Goal: Task Accomplishment & Management: Complete application form

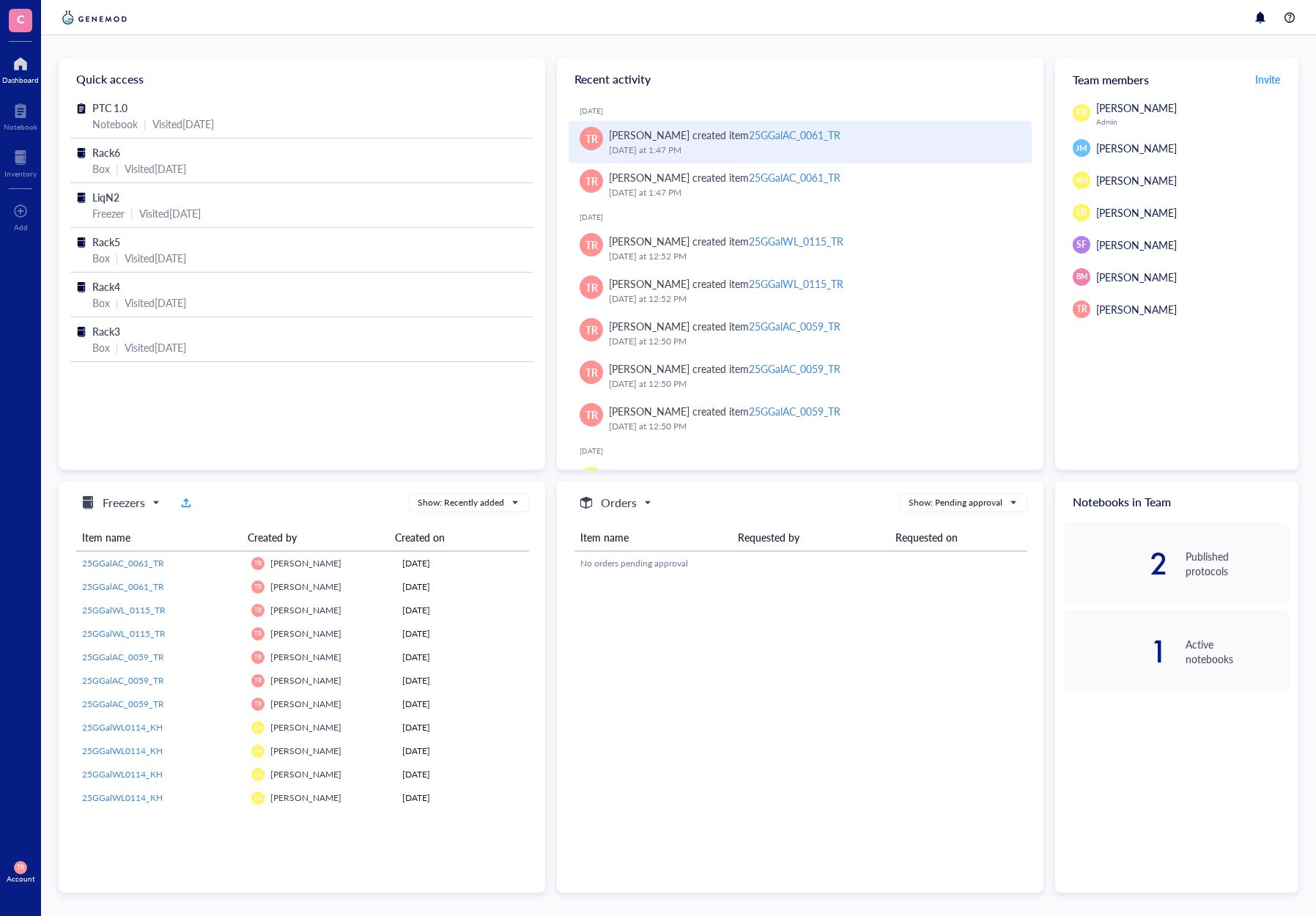
click at [796, 134] on div "25GGalAC_0061_TR" at bounding box center [794, 134] width 91 height 14
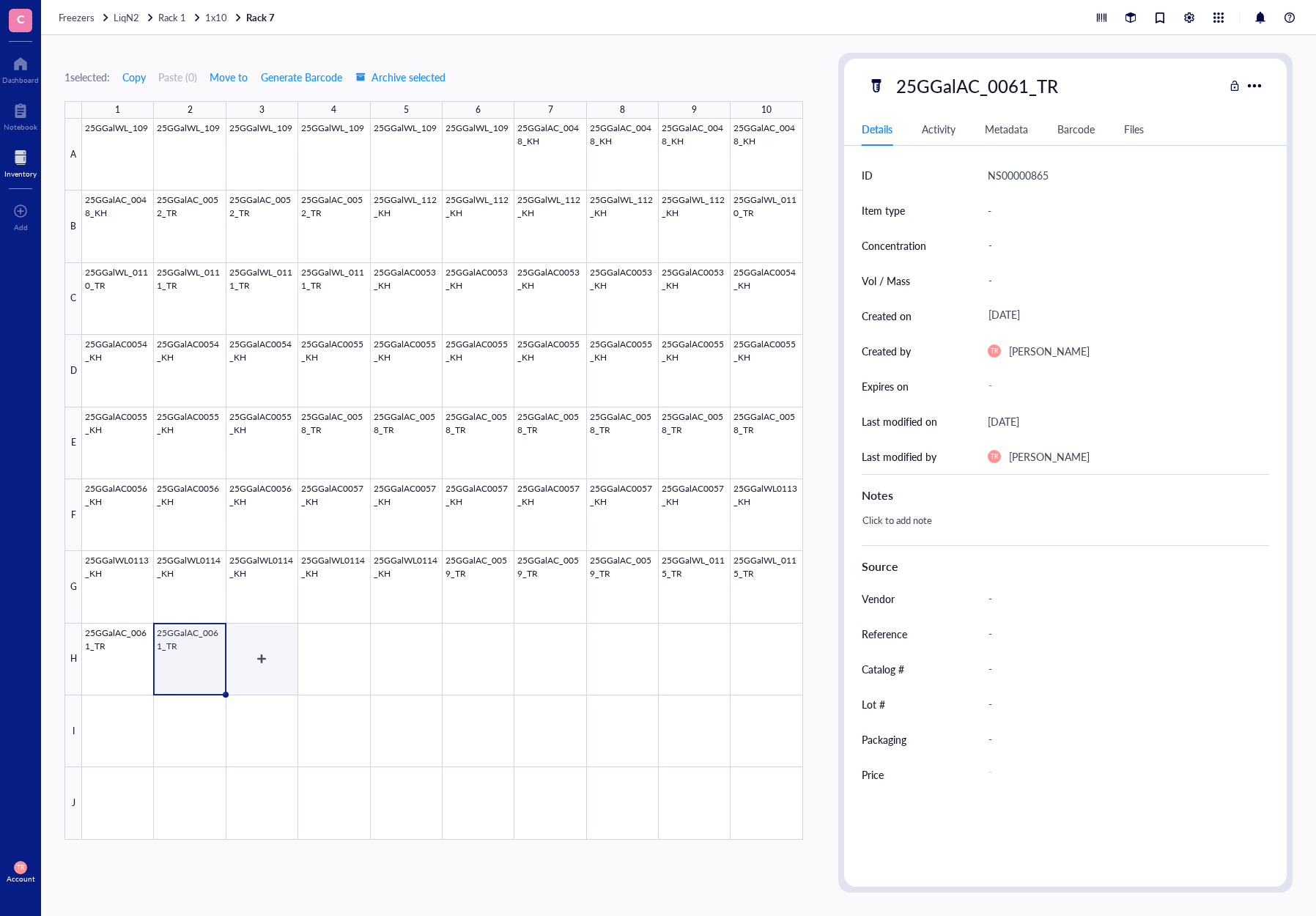
click at [235, 669] on div at bounding box center [443, 479] width 721 height 721
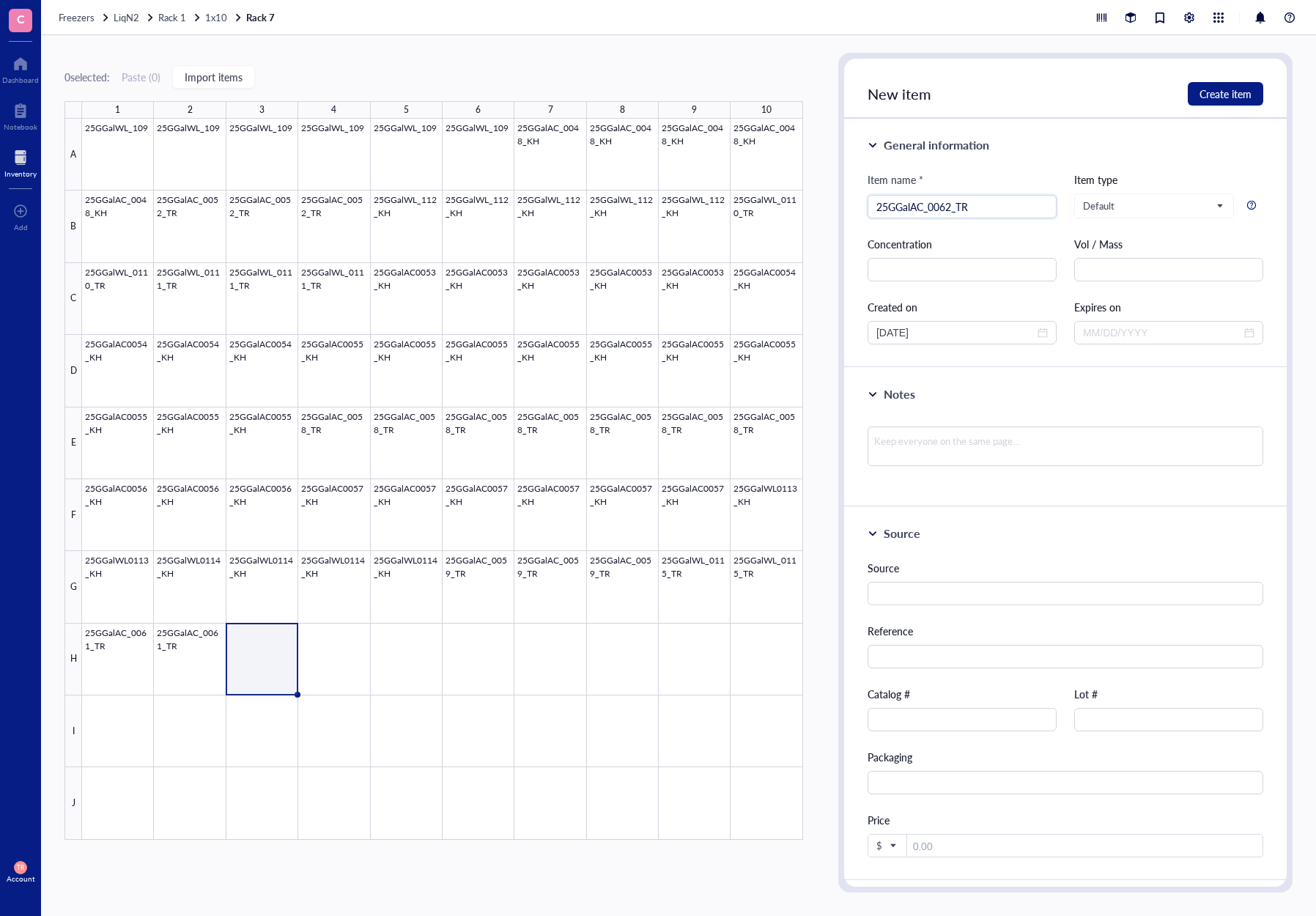
type input "25GGalAC_0062_TR"
click at [874, 400] on div "Notes" at bounding box center [1065, 394] width 395 height 18
click at [865, 391] on div "Notes" at bounding box center [1066, 405] width 443 height 76
click at [870, 389] on div at bounding box center [872, 393] width 10 height 10
click at [1107, 205] on span "Default" at bounding box center [1152, 205] width 139 height 13
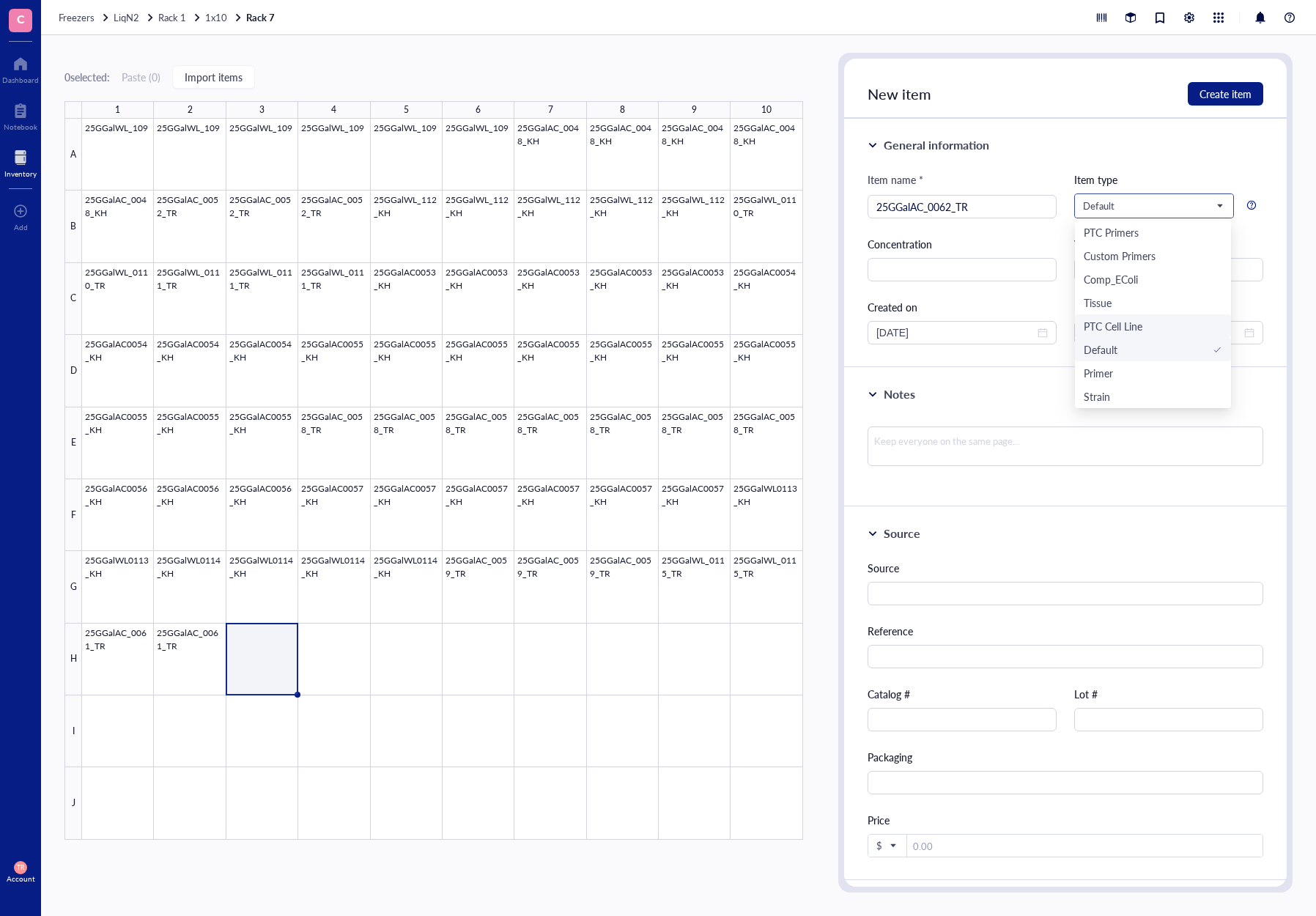
click at [1113, 324] on div "PTC Cell Line" at bounding box center [1113, 326] width 58 height 16
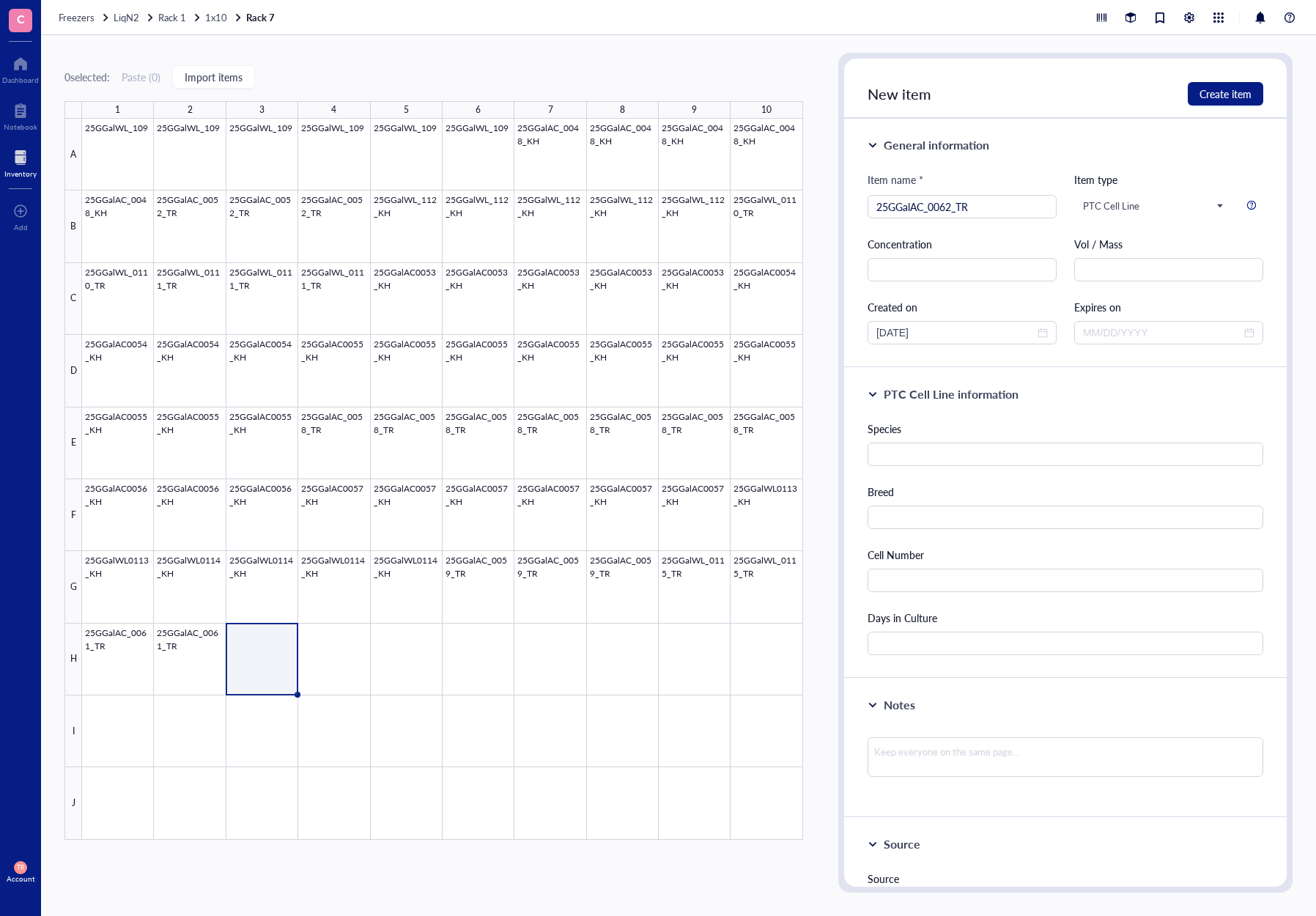
click at [949, 433] on div "Species" at bounding box center [1065, 428] width 395 height 16
click at [948, 444] on input "text" at bounding box center [1065, 454] width 395 height 23
type input "G. gallus"
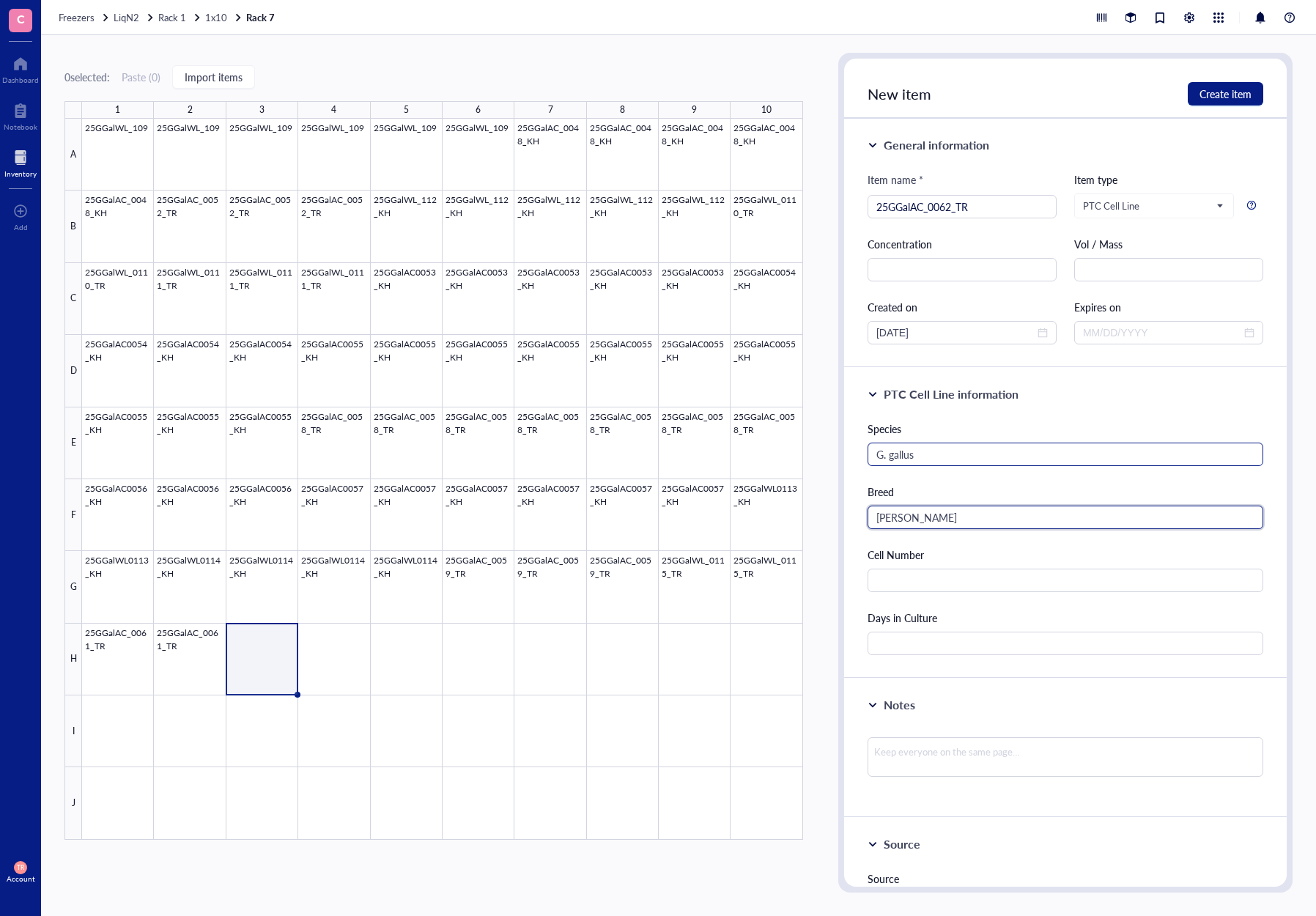
type input "[PERSON_NAME]"
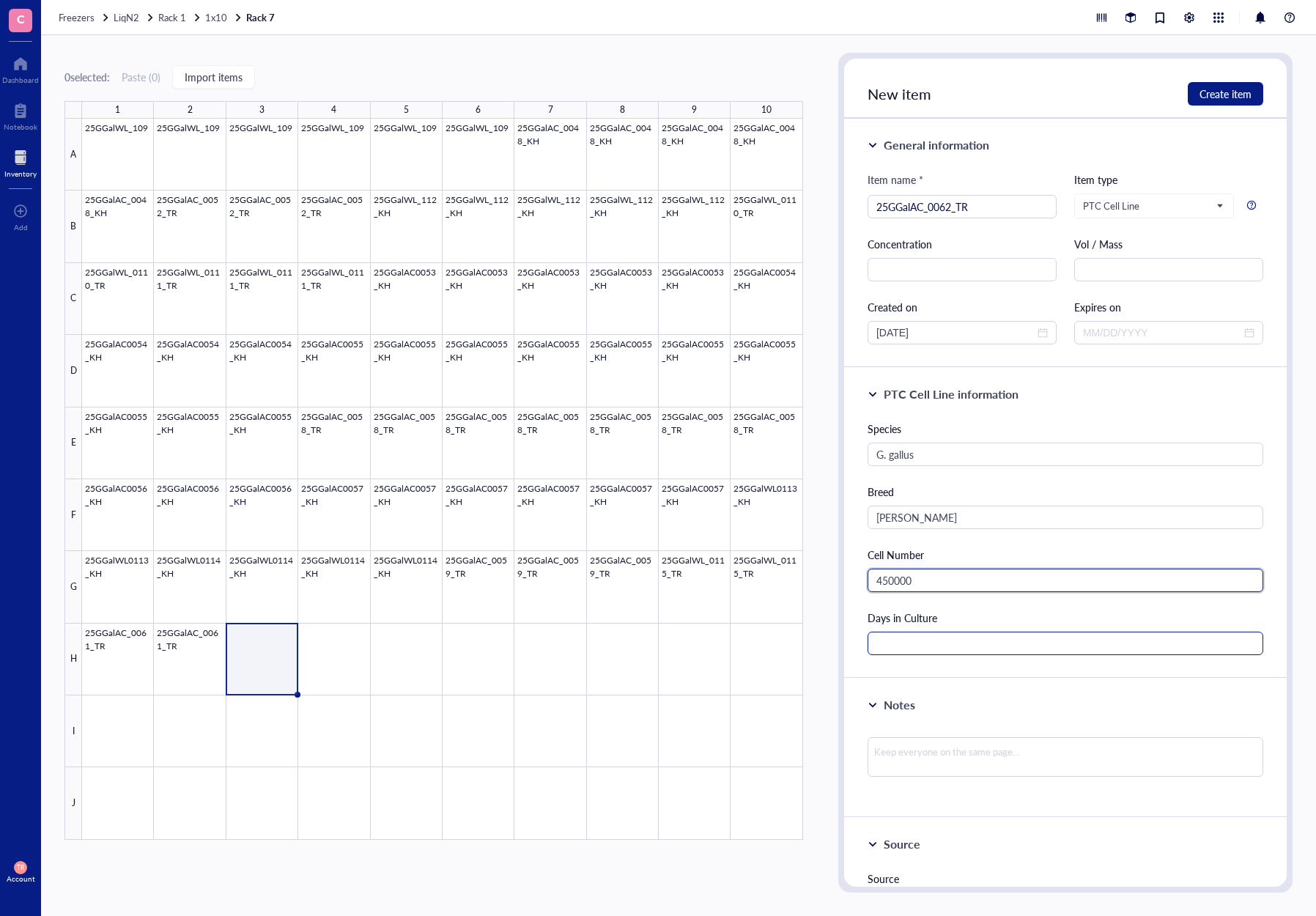
type input "450000"
click at [933, 636] on input "text" at bounding box center [1065, 644] width 395 height 23
type input "41"
click at [905, 670] on div "PTC Cell Line information Species [PERSON_NAME] Breed Ayam Cemani Cell Number 4…" at bounding box center [1066, 523] width 443 height 311
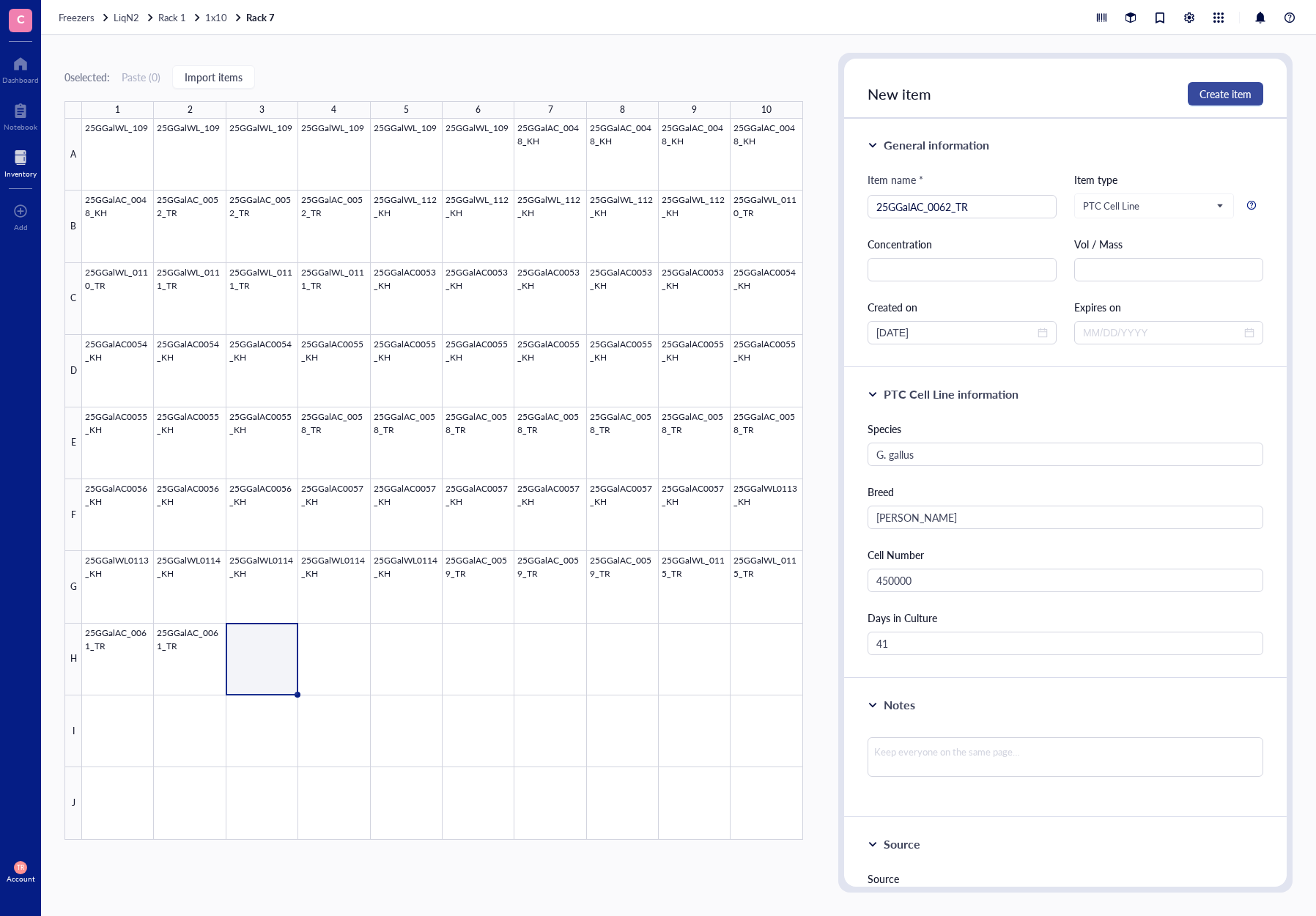
click at [1210, 91] on span "Create item" at bounding box center [1225, 93] width 52 height 12
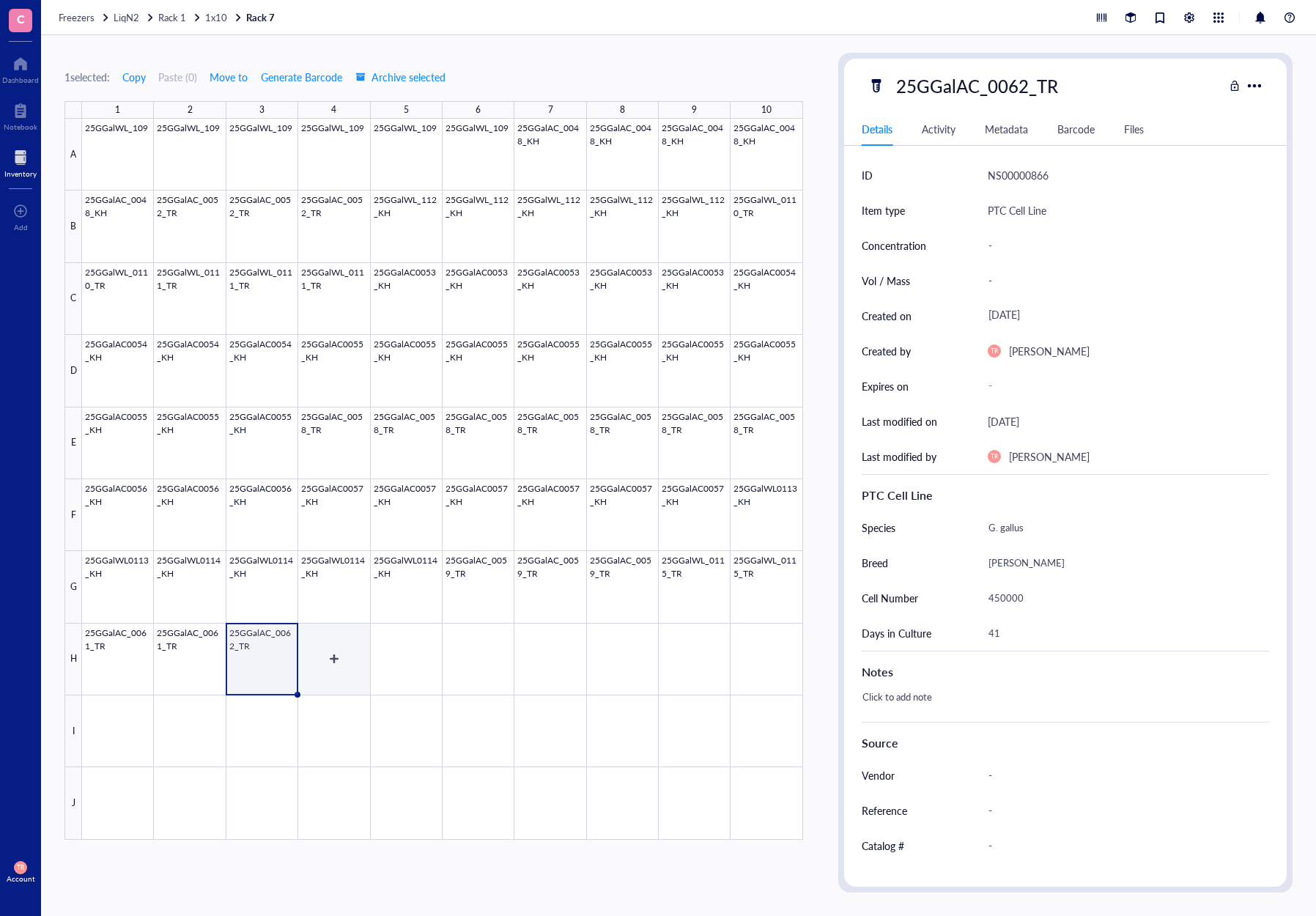
click at [328, 678] on div at bounding box center [443, 479] width 721 height 721
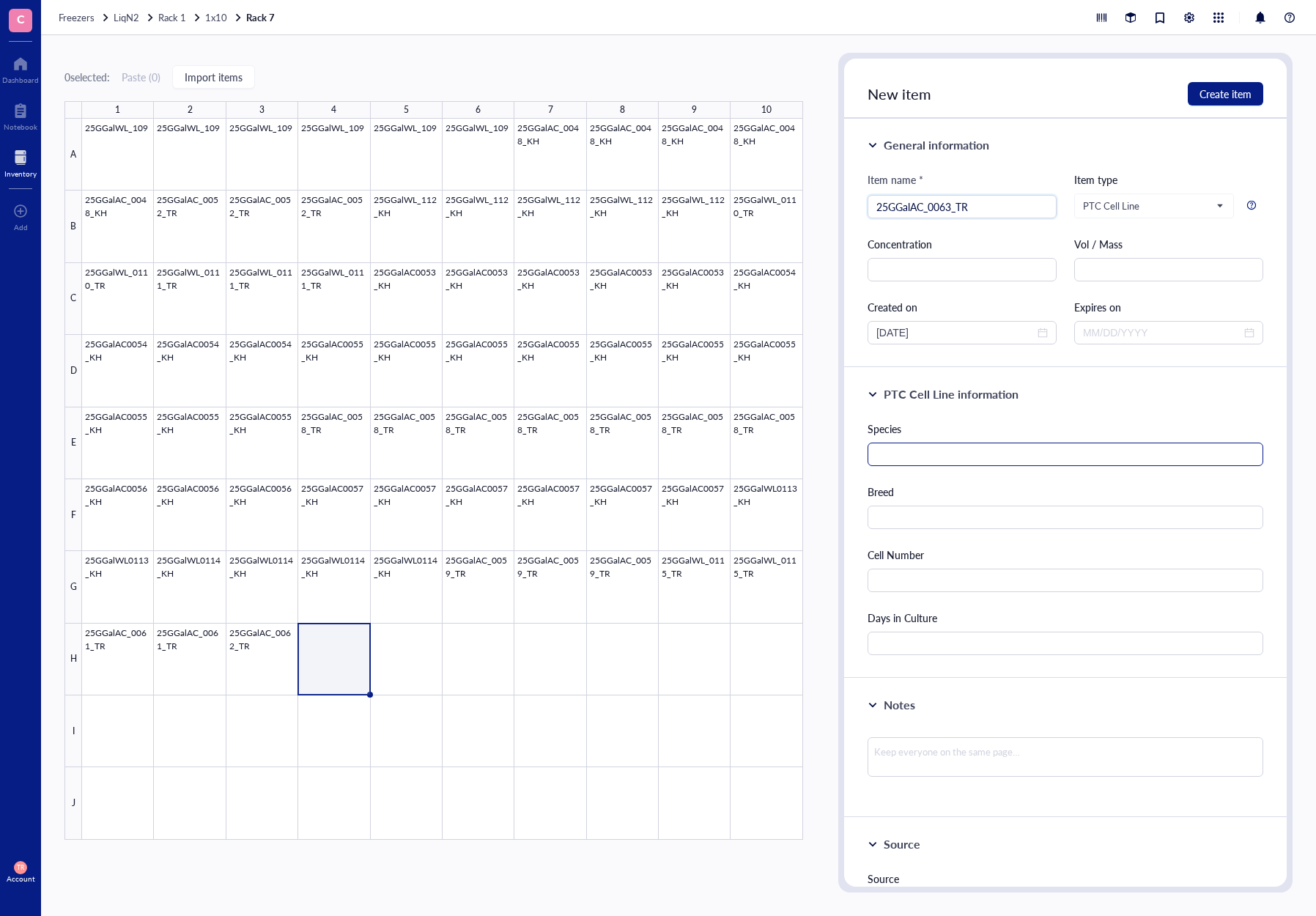
type input "25GGalAC_0063_TR"
click at [917, 447] on input "text" at bounding box center [1065, 454] width 395 height 23
type input "G. gallus"
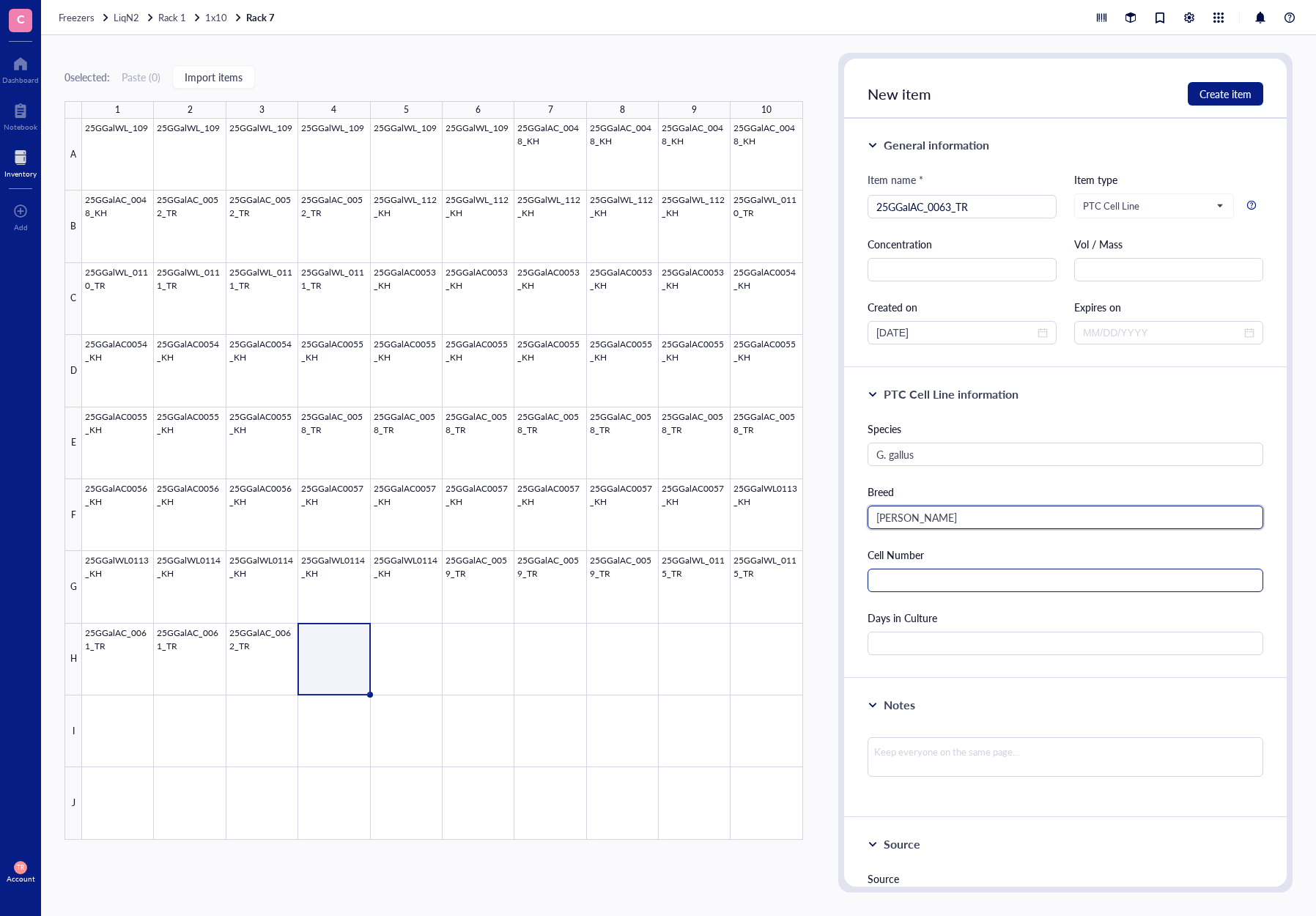
type input "[PERSON_NAME]"
click at [905, 576] on input "text" at bounding box center [1065, 580] width 395 height 23
type input "565000"
click at [935, 643] on input "text" at bounding box center [1065, 644] width 395 height 23
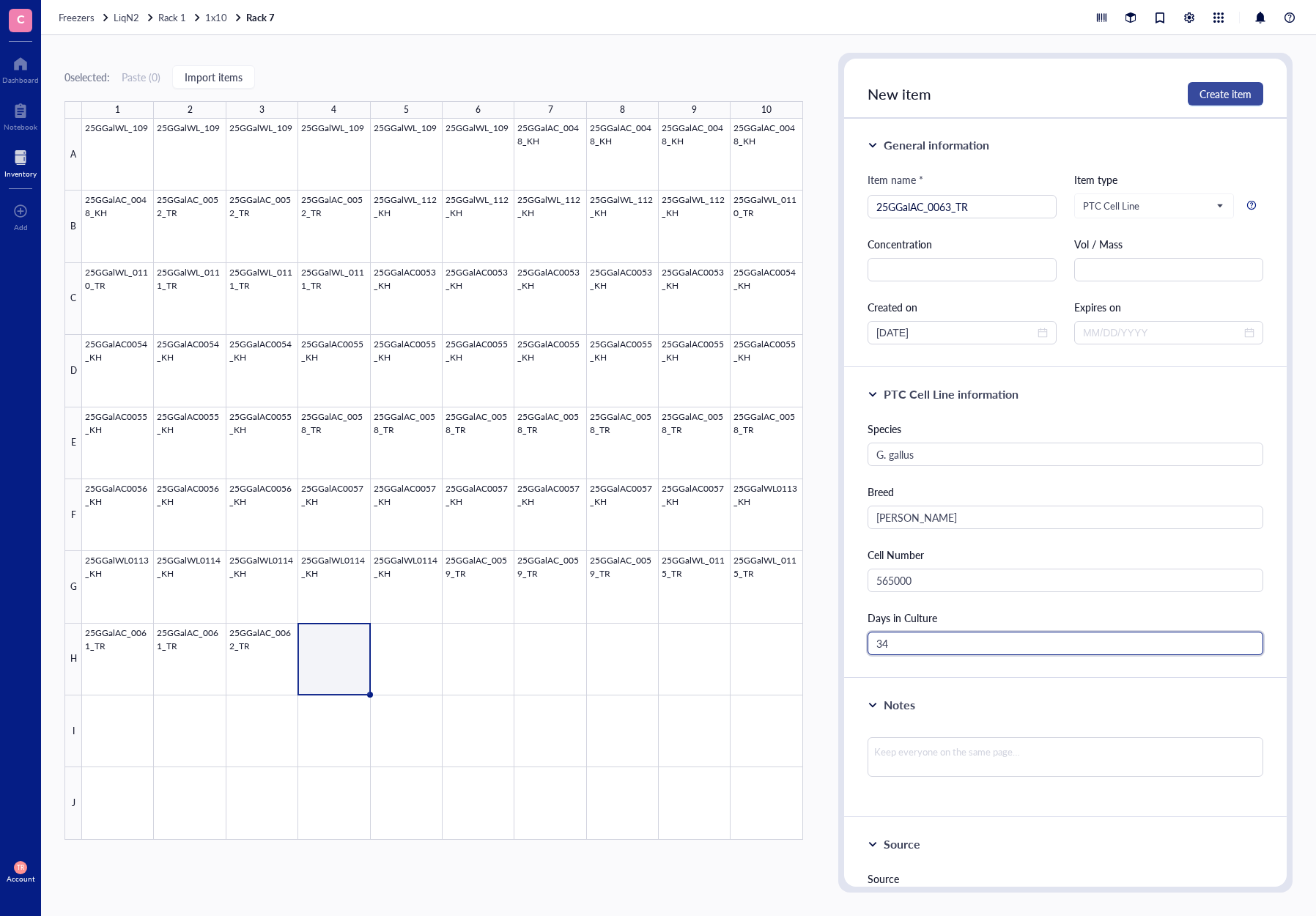
type input "34"
click at [1220, 96] on span "Create item" at bounding box center [1225, 93] width 52 height 12
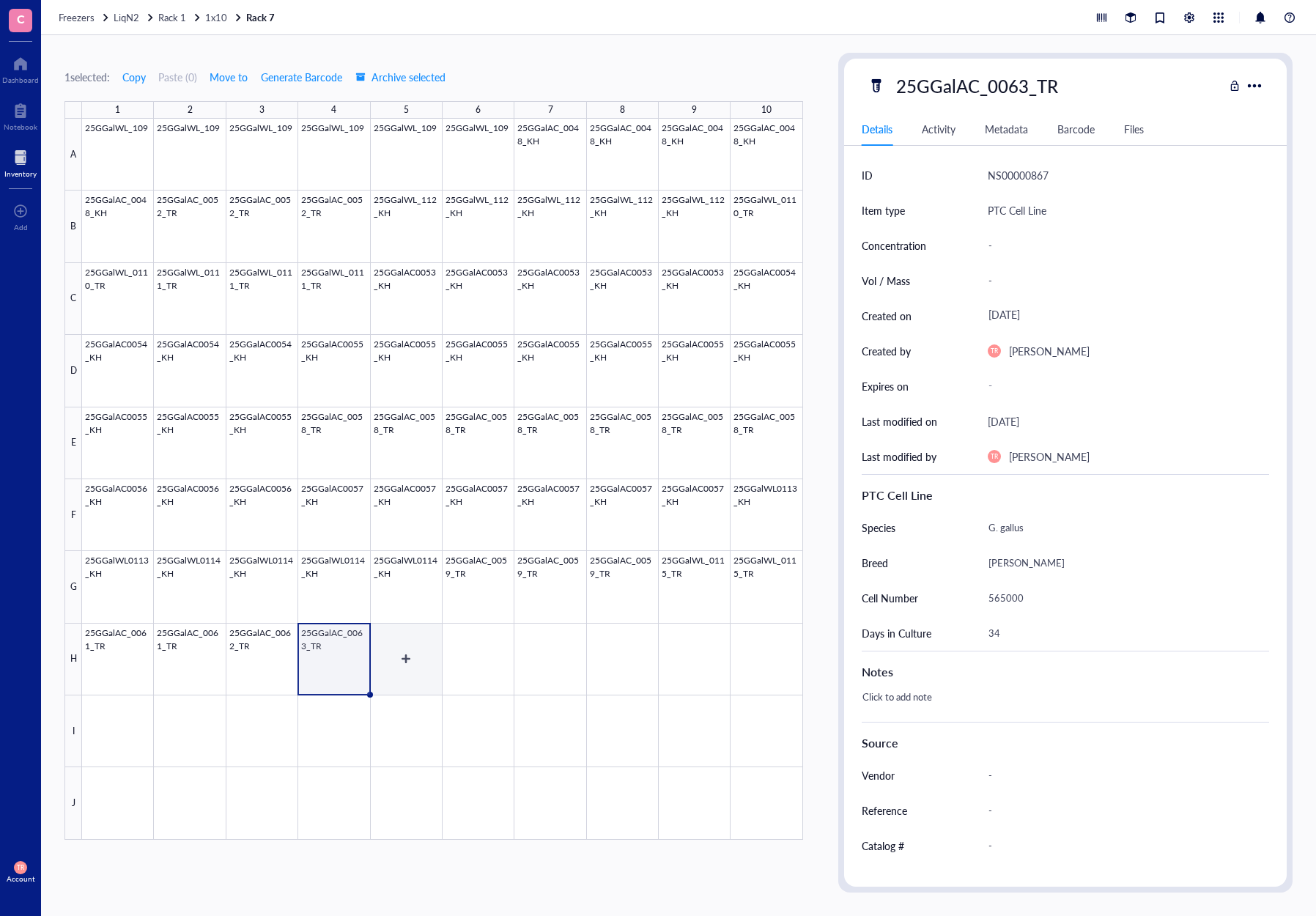
click at [395, 664] on div at bounding box center [443, 479] width 721 height 721
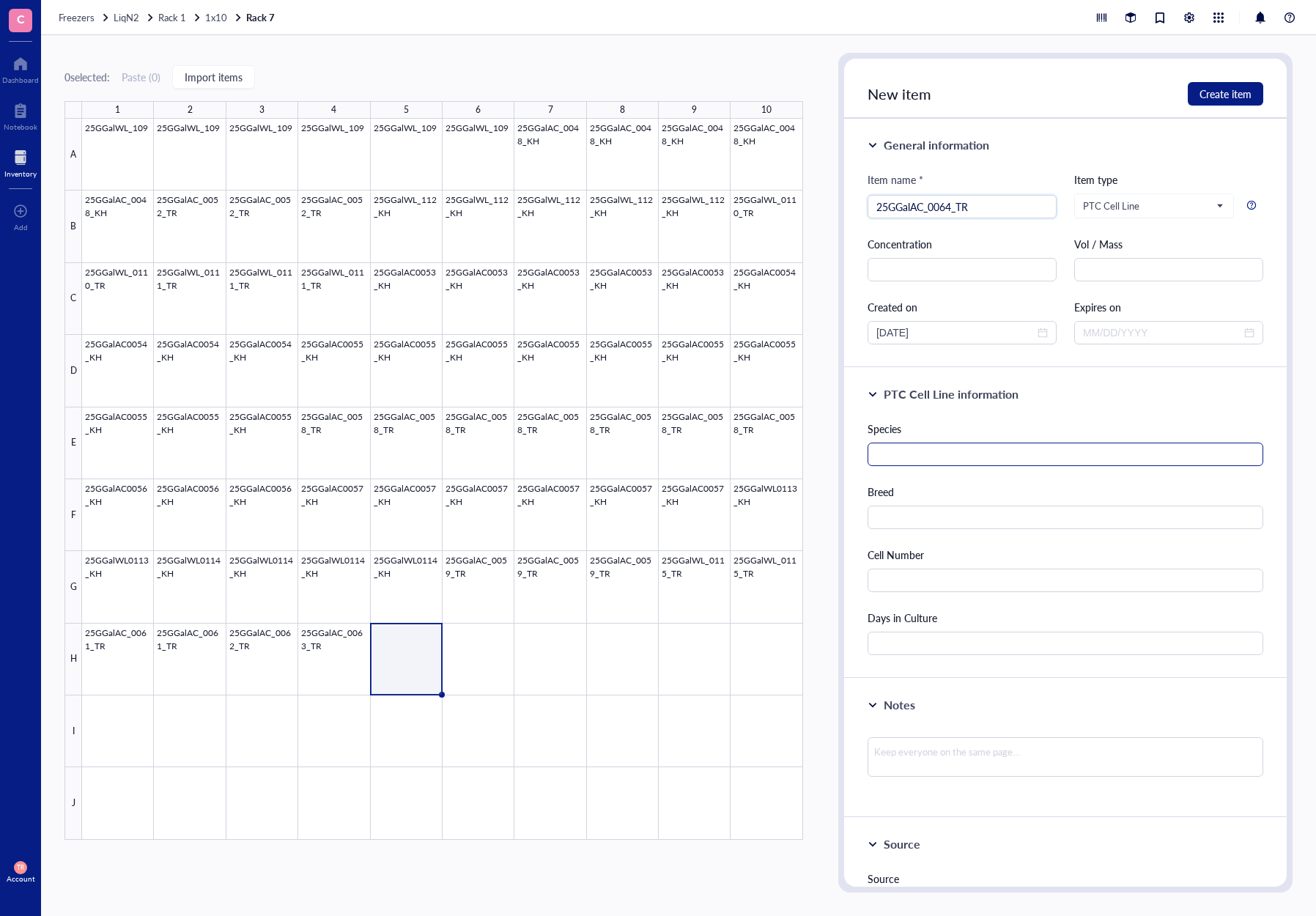
type input "25GGalAC_0064_TR"
click at [931, 447] on input "text" at bounding box center [1065, 454] width 395 height 23
type input "G. gallus"
type input "y"
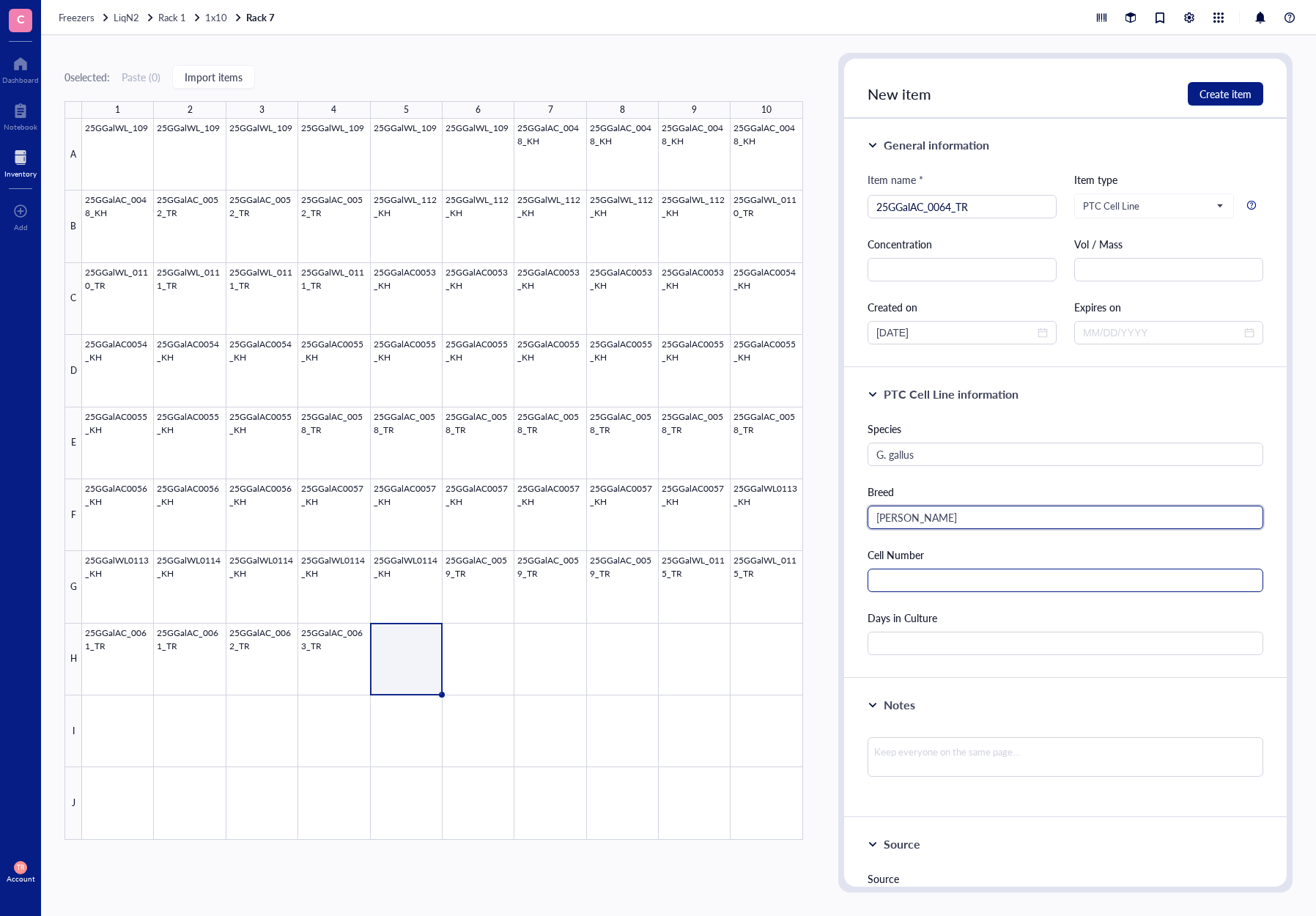
type input "[PERSON_NAME]"
click at [965, 572] on input "text" at bounding box center [1065, 580] width 395 height 23
type input "515000"
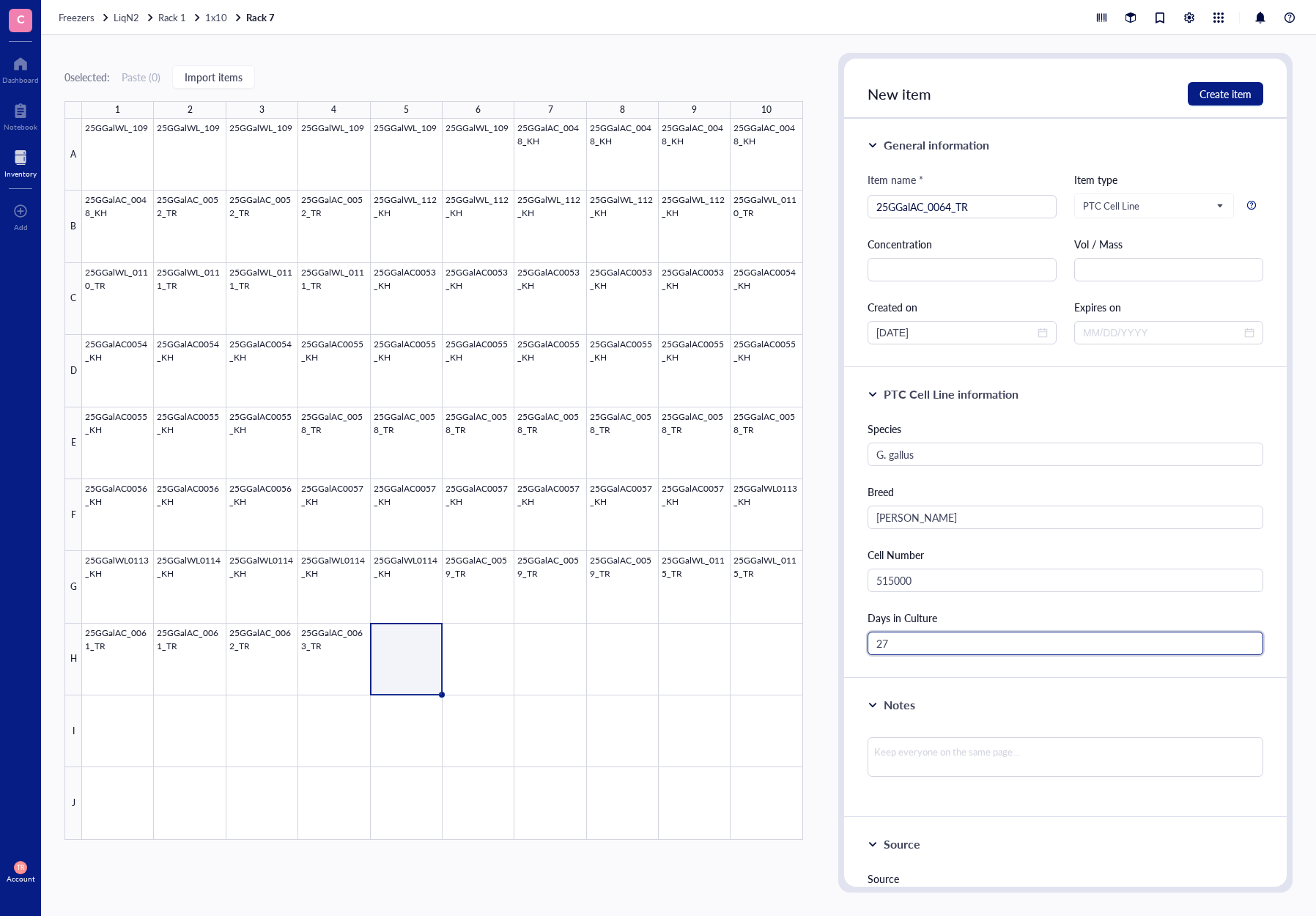
type input "27"
click at [939, 670] on div "PTC Cell Line information Species [PERSON_NAME] Cell Number 515000 Days in Cult…" at bounding box center [1066, 523] width 443 height 311
click at [1210, 99] on span "Create item" at bounding box center [1225, 93] width 52 height 12
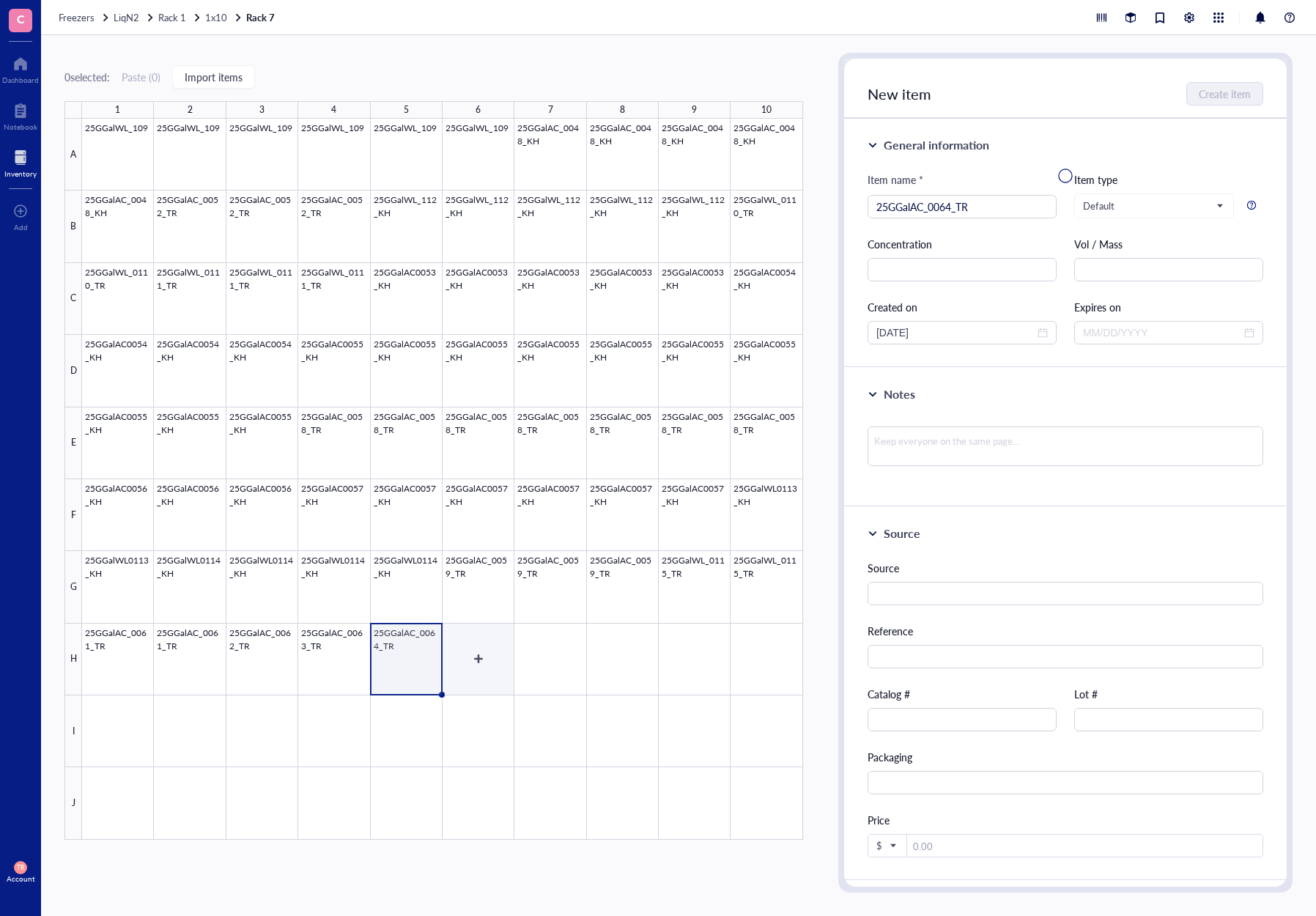
click at [488, 686] on div at bounding box center [443, 479] width 721 height 721
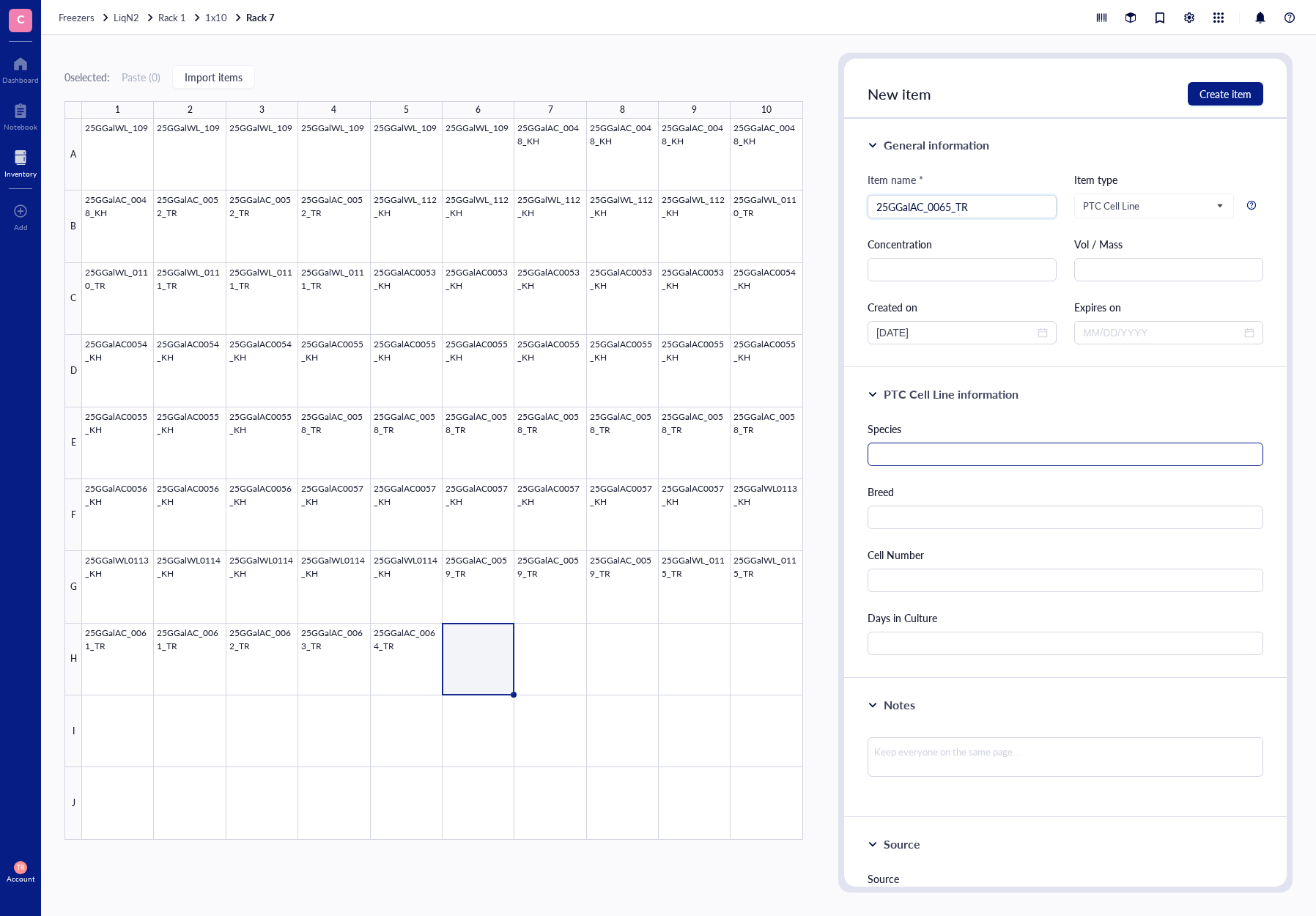
type input "25GGalAC_0065_TR"
click at [974, 462] on input "text" at bounding box center [1065, 454] width 395 height 23
type input "G. gallus"
type input "[PERSON_NAME]"
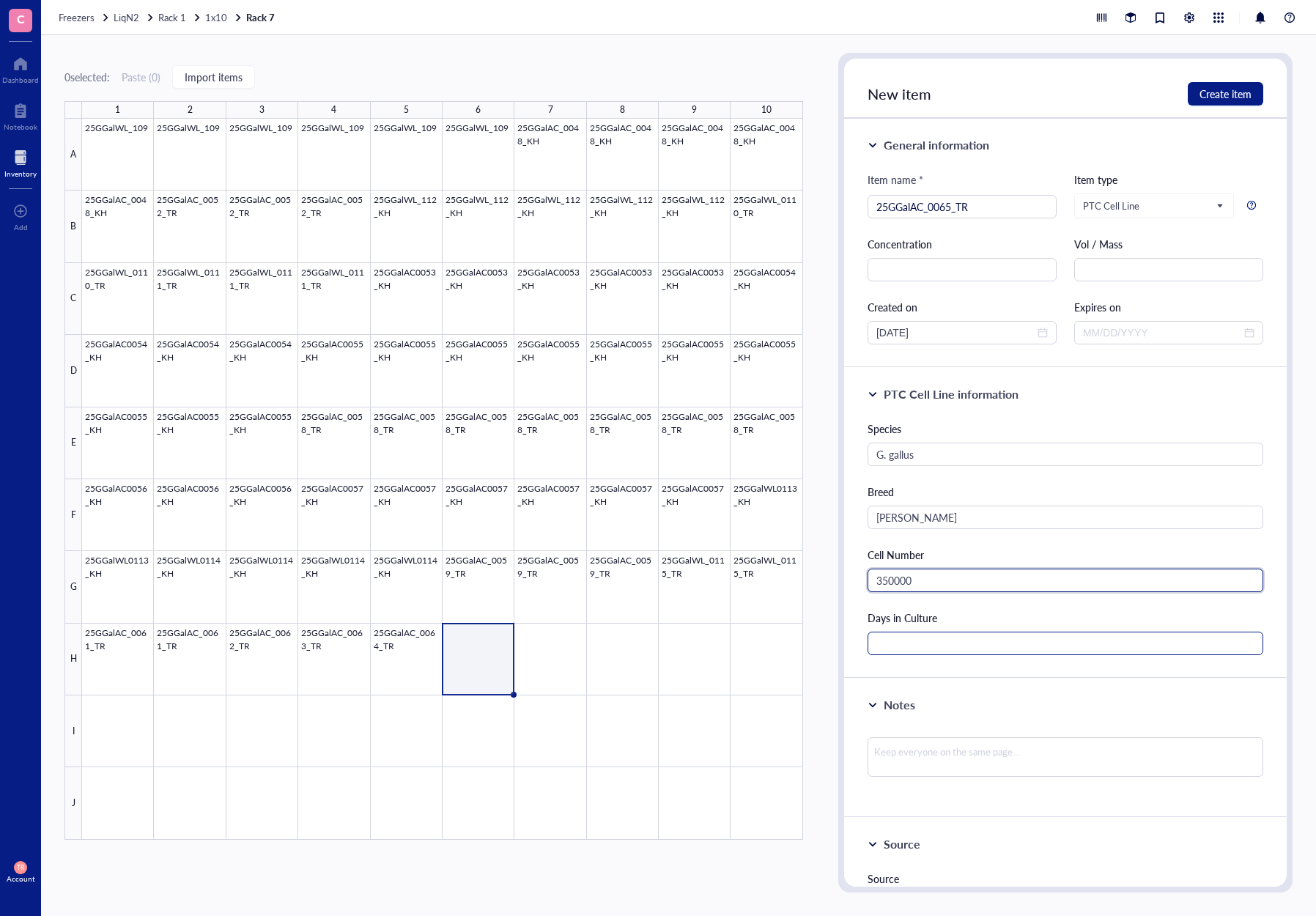
type input "350000"
click at [913, 640] on input "text" at bounding box center [1065, 644] width 395 height 23
type input "27"
click at [942, 670] on div "PTC Cell Line information Species [PERSON_NAME] Breed Ayam Cemani Cell Number 3…" at bounding box center [1066, 523] width 443 height 311
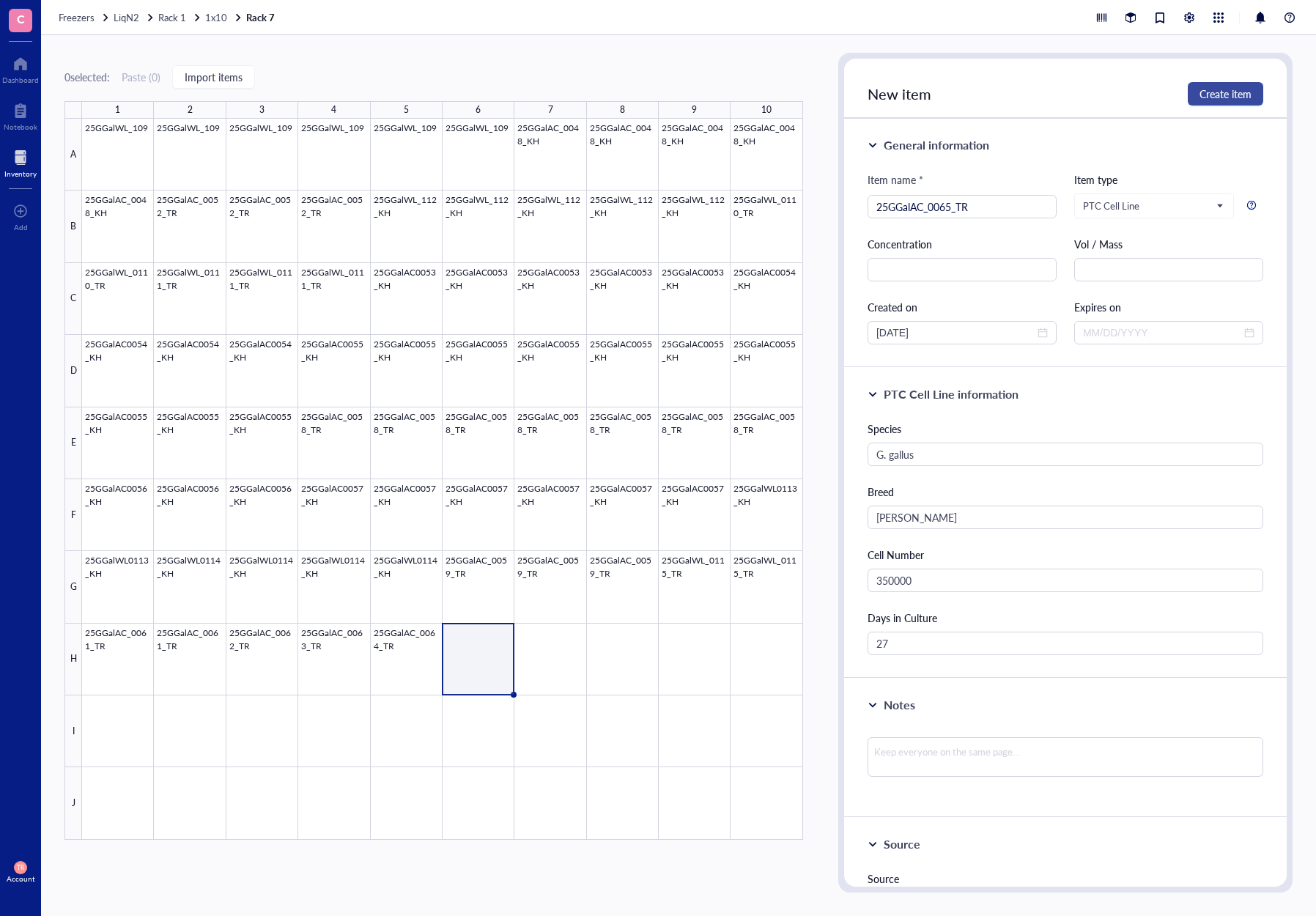
click at [1208, 98] on span "Create item" at bounding box center [1225, 93] width 52 height 12
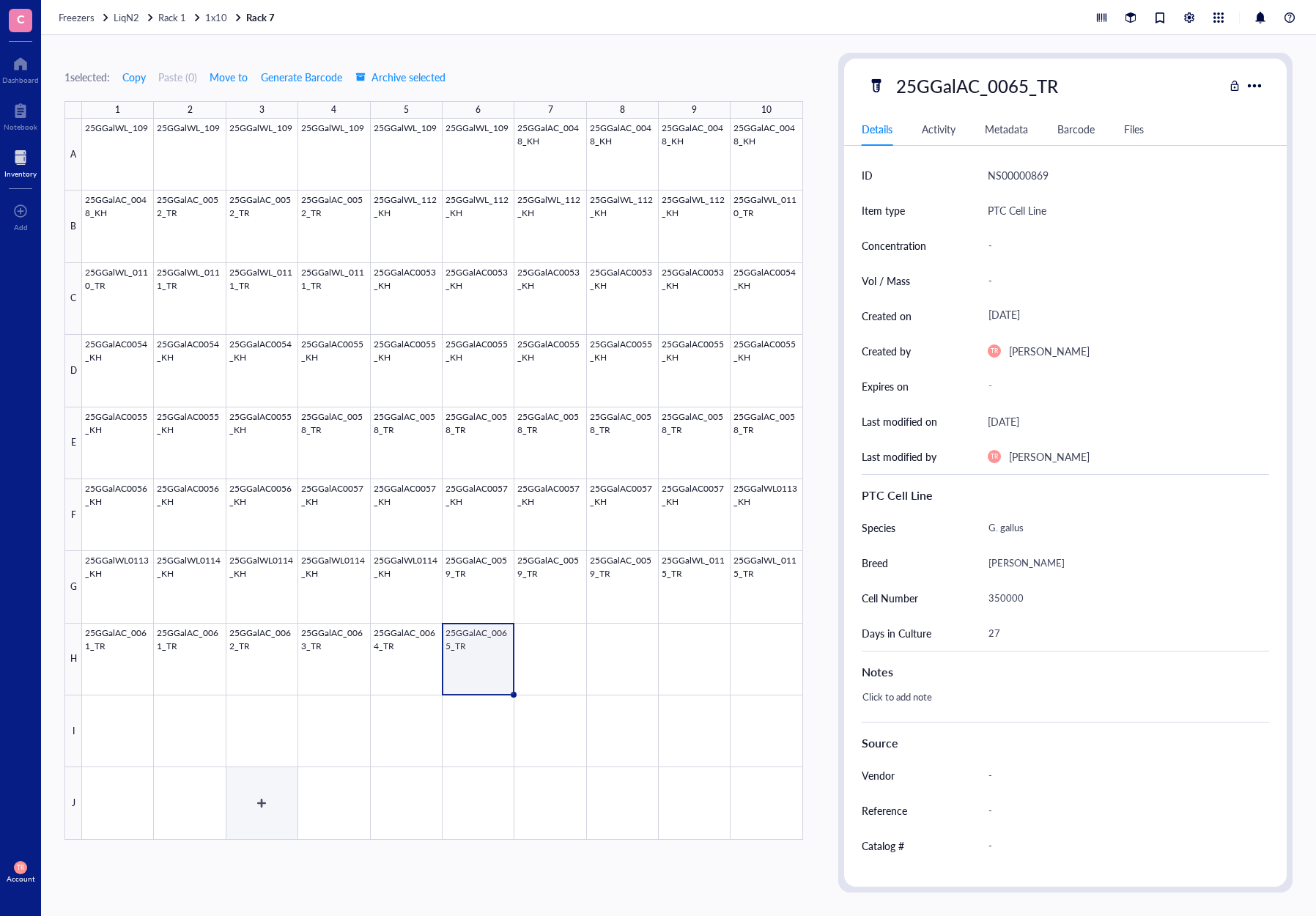
click at [281, 802] on div at bounding box center [443, 479] width 721 height 721
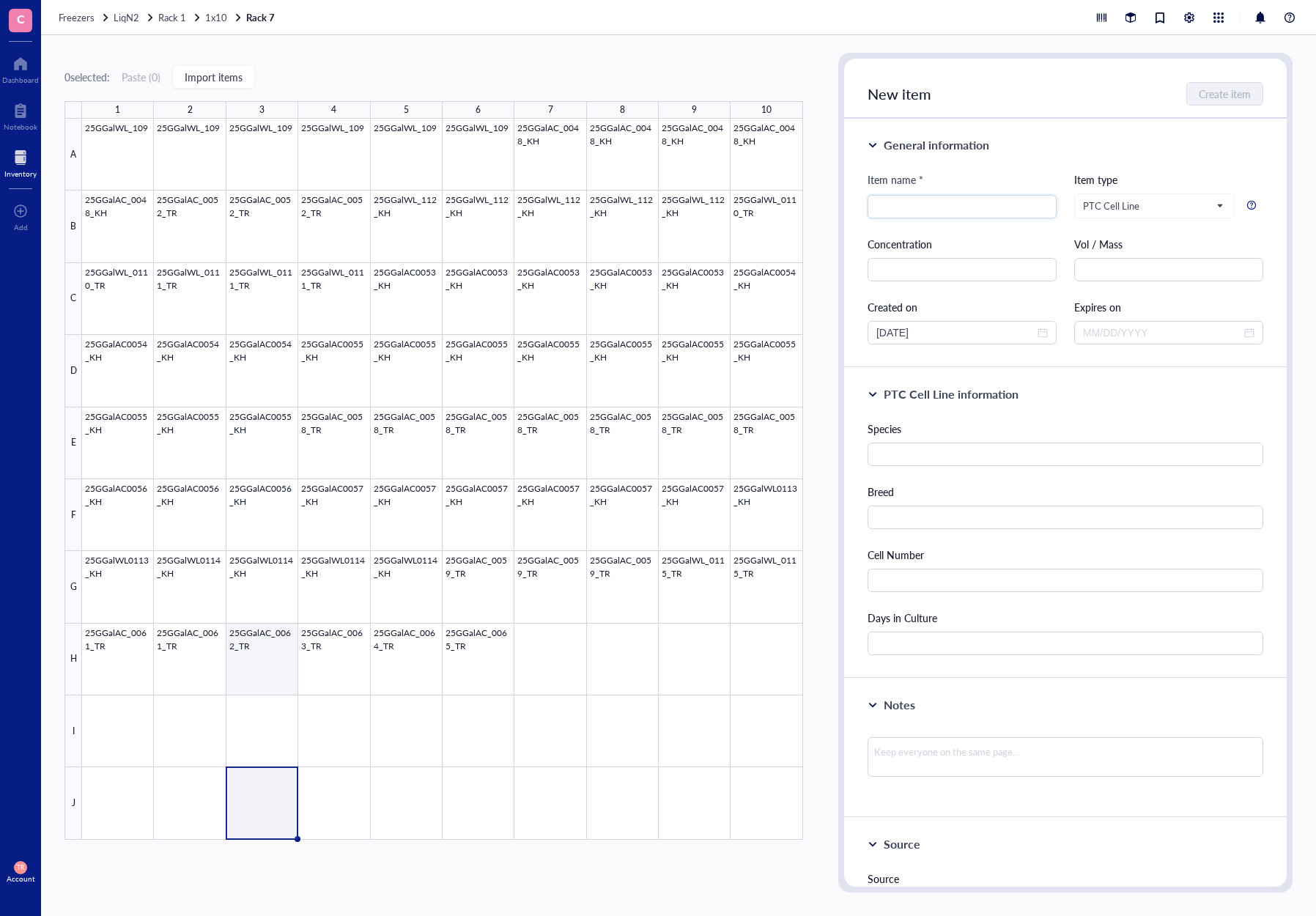
click at [263, 677] on div at bounding box center [443, 479] width 721 height 721
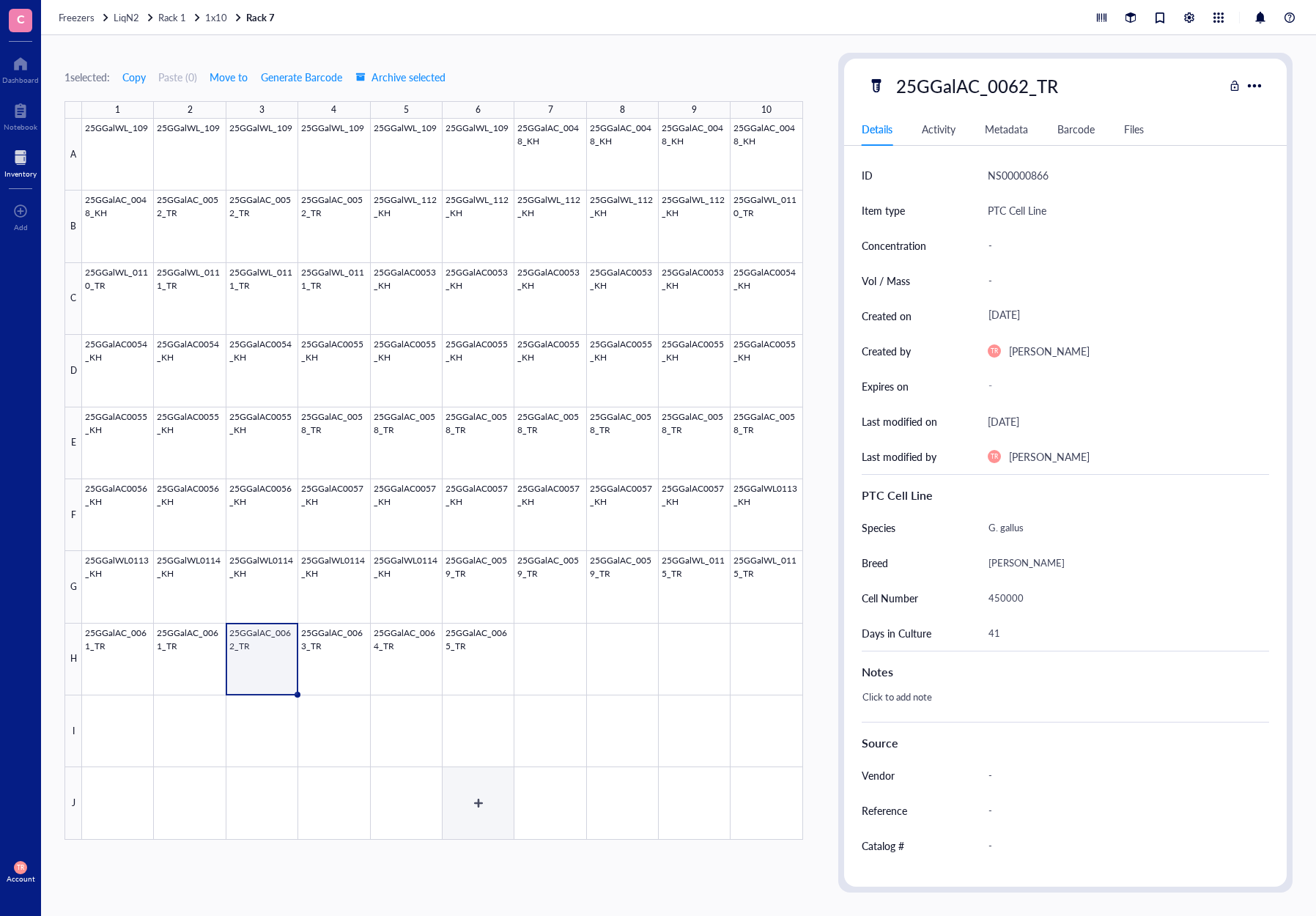
drag, startPoint x: 450, startPoint y: 823, endPoint x: 379, endPoint y: 740, distance: 109.2
click at [450, 823] on div at bounding box center [443, 479] width 721 height 721
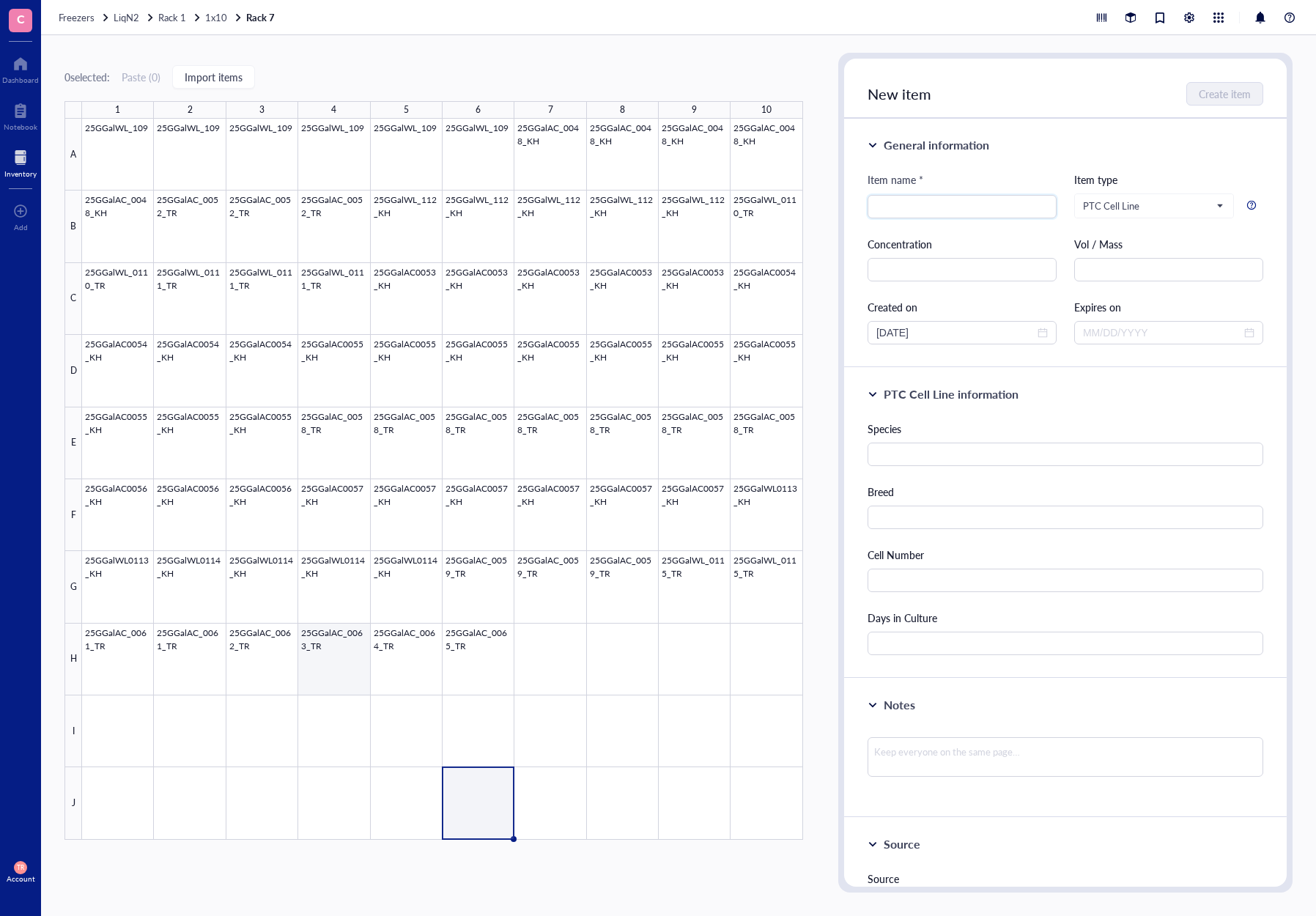
click at [331, 660] on div at bounding box center [443, 479] width 721 height 721
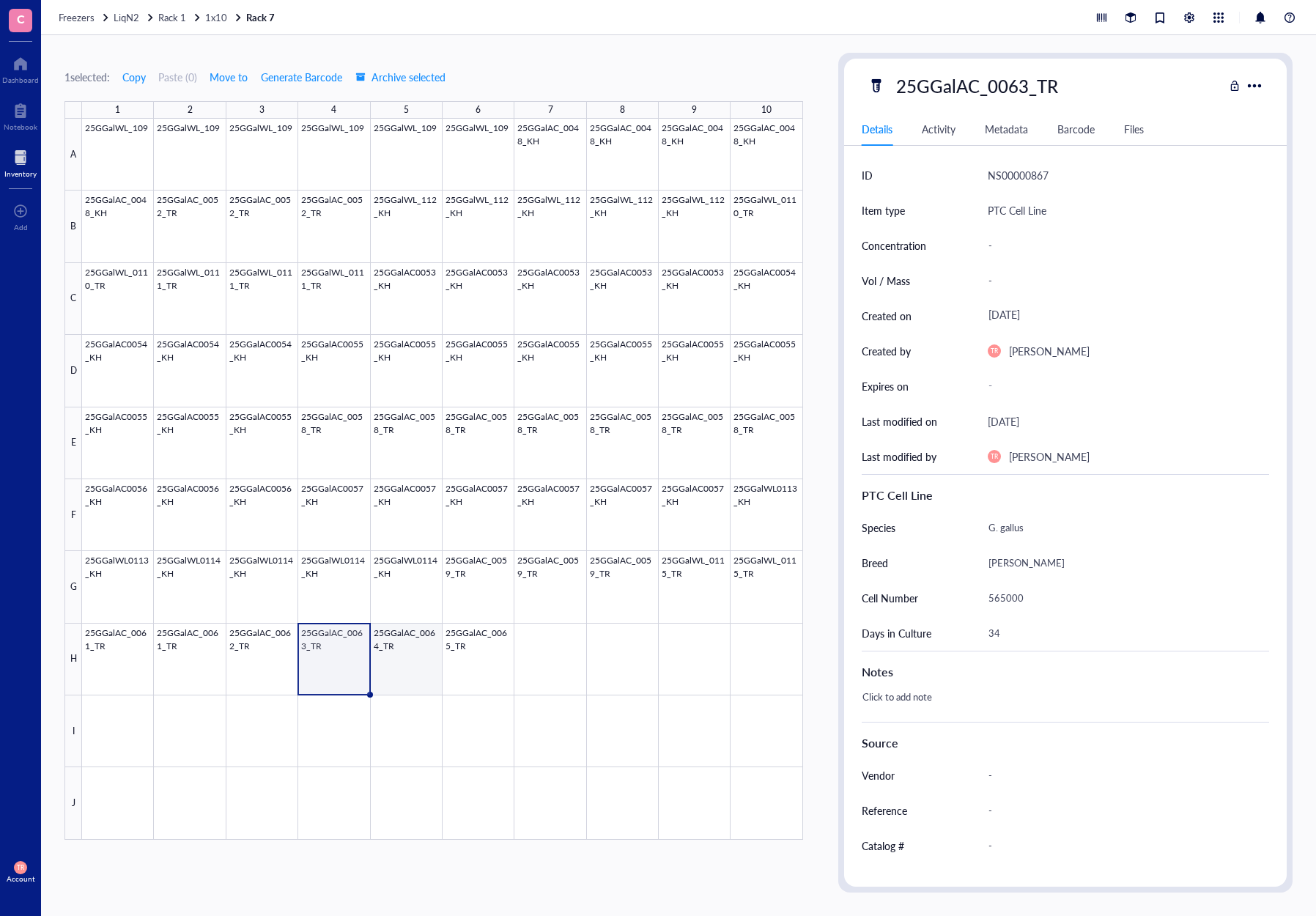
click at [395, 663] on div at bounding box center [443, 479] width 721 height 721
click at [462, 667] on div at bounding box center [443, 479] width 721 height 721
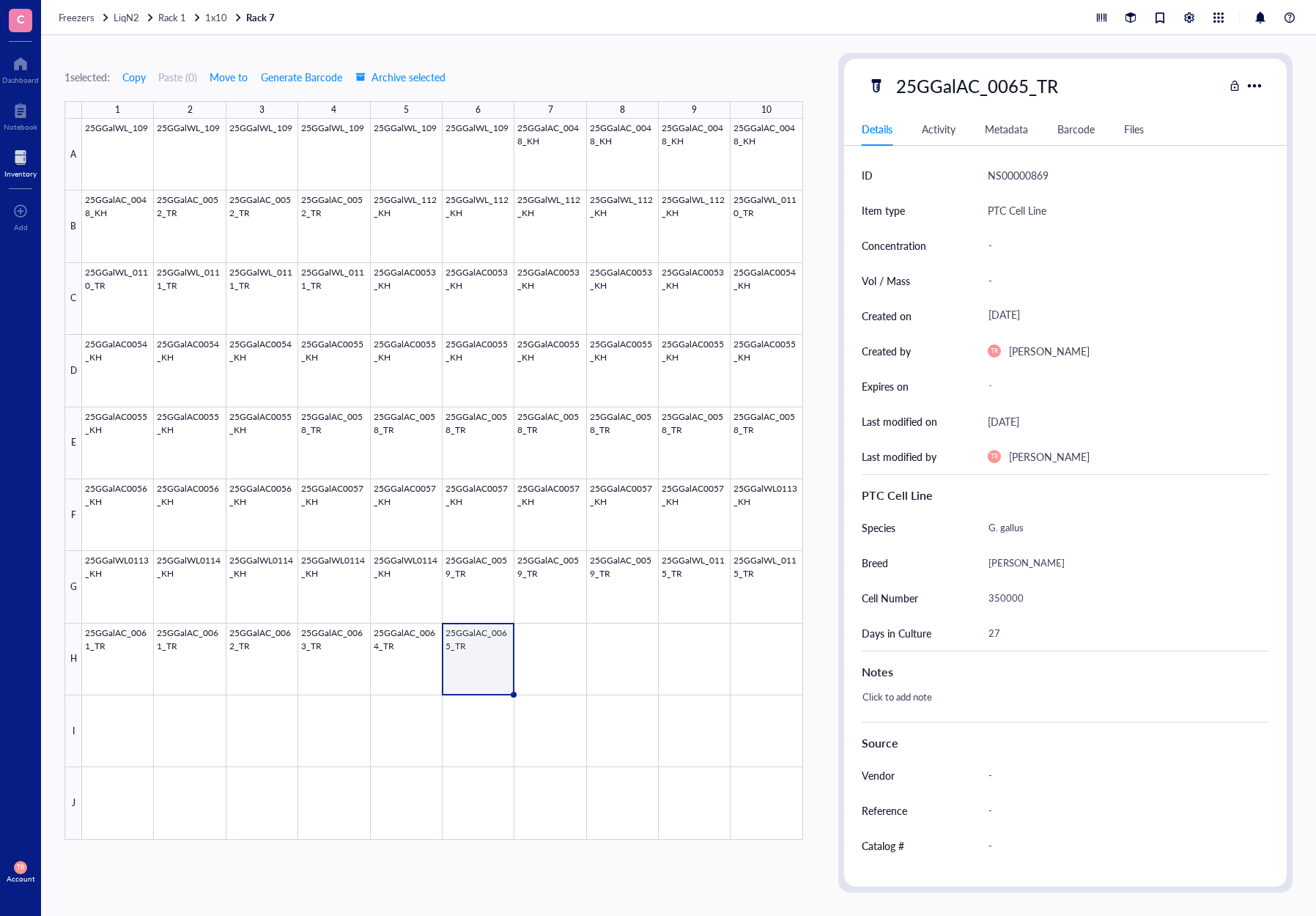
click at [655, 865] on div "1 selected: Copy Paste ( 0 ) Move to Generate Barcode Archive selected 1 2 3 4 …" at bounding box center [434, 472] width 739 height 840
